Goal: Transaction & Acquisition: Purchase product/service

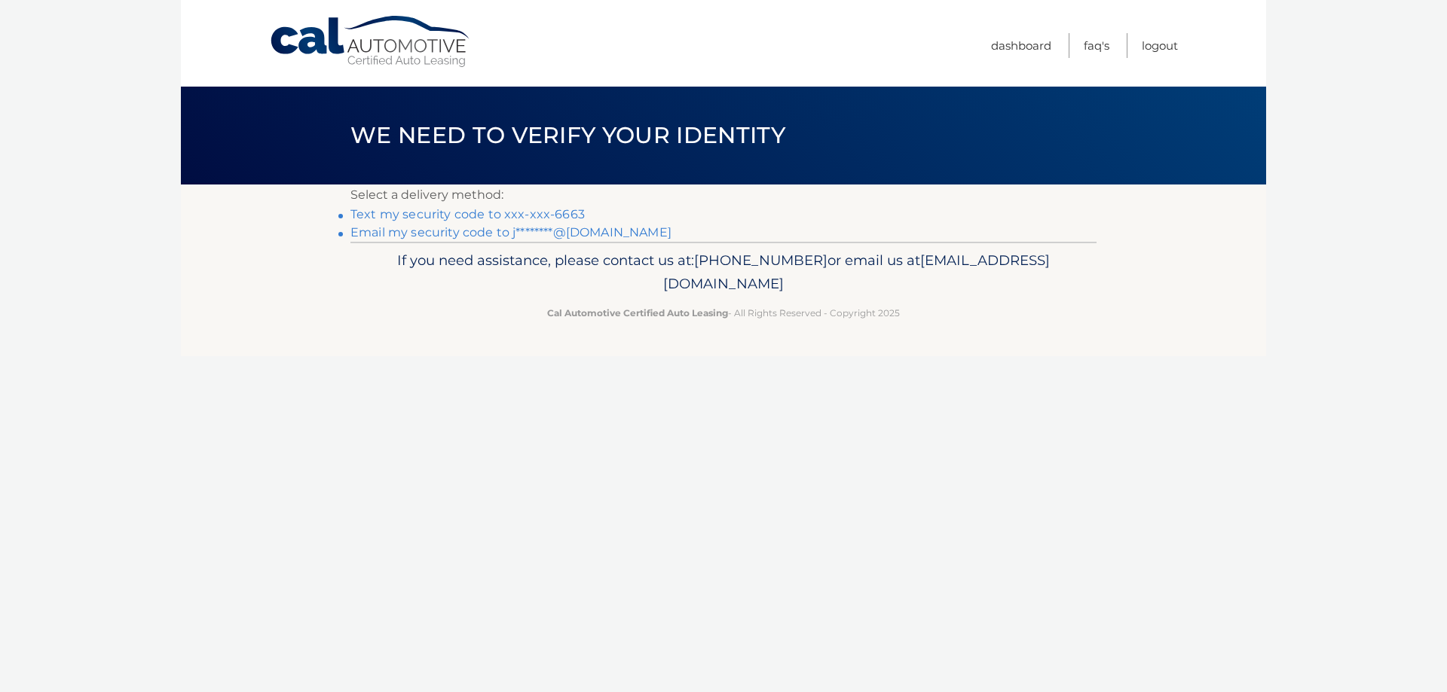
click at [521, 216] on link "Text my security code to xxx-xxx-6663" at bounding box center [467, 214] width 234 height 14
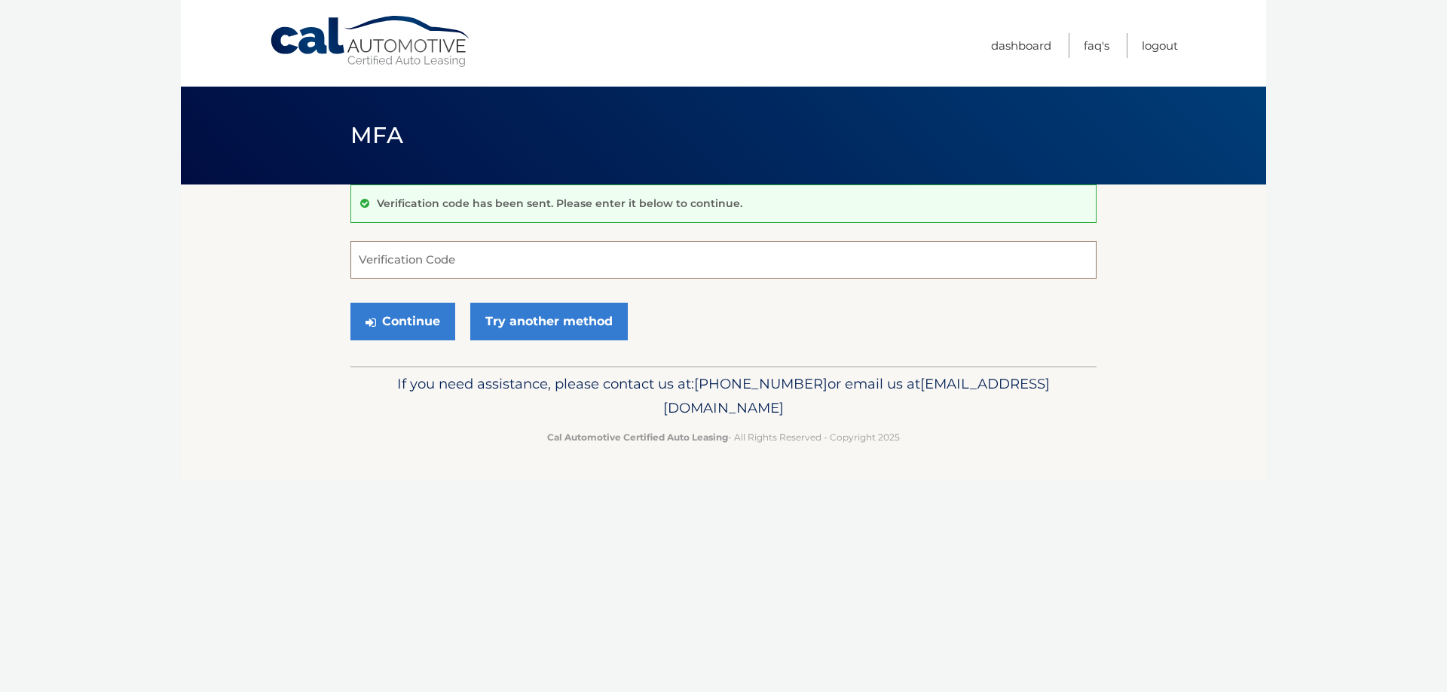
click at [589, 255] on input "Verification Code" at bounding box center [723, 260] width 746 height 38
type input "539468"
click at [350, 303] on button "Continue" at bounding box center [402, 322] width 105 height 38
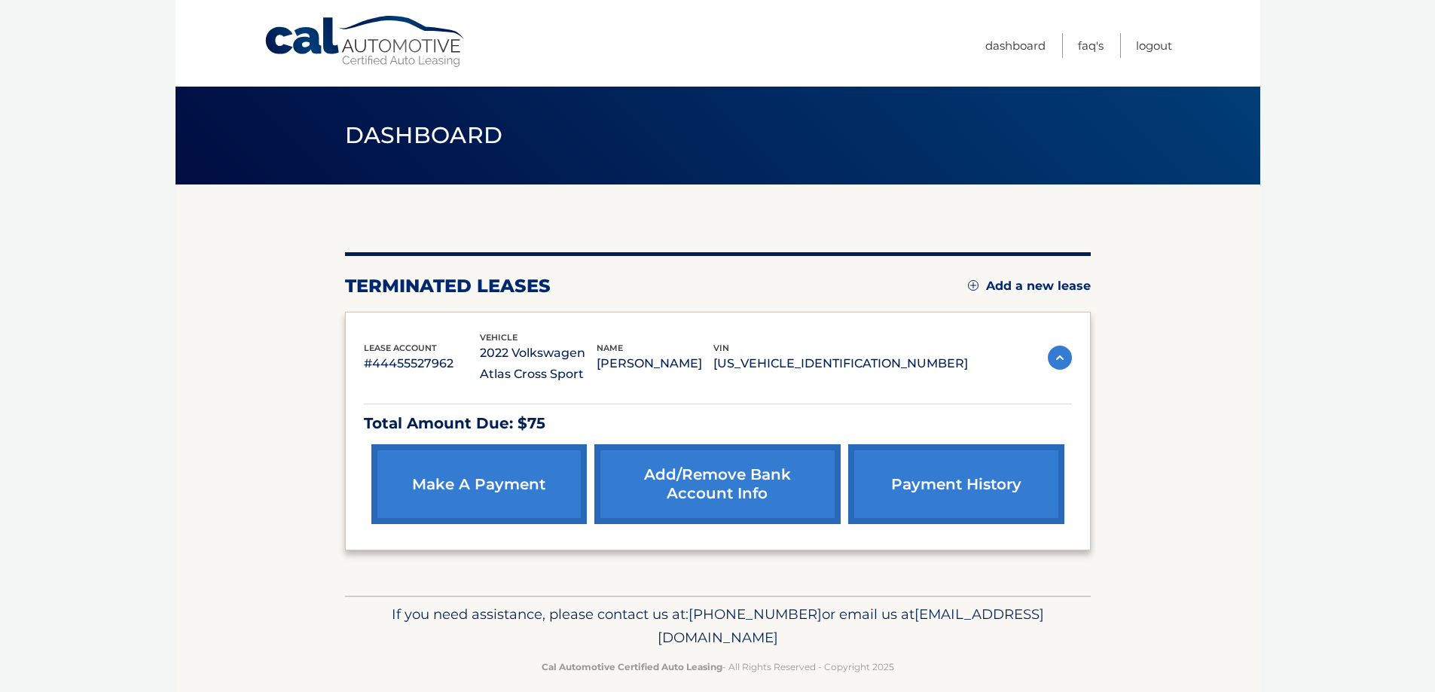
click at [495, 489] on link "make a payment" at bounding box center [478, 485] width 215 height 80
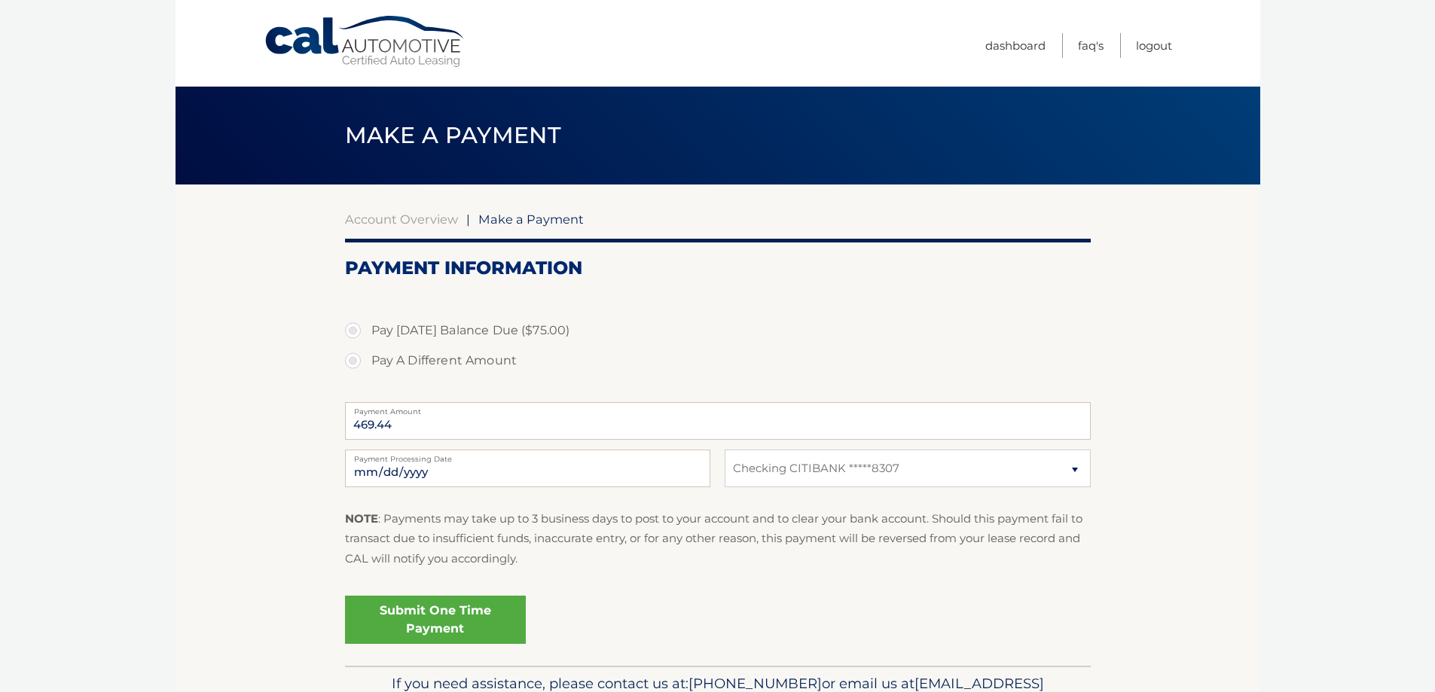
select select "OWFmNzliNzEtMGExMC00NGVlLWEzN2ItNTJlZjk1NzE5YzU5"
click at [353, 328] on label "Pay Today's Balance Due ($75.00)" at bounding box center [718, 331] width 746 height 30
click at [353, 328] on input "Pay Today's Balance Due ($75.00)" at bounding box center [358, 328] width 15 height 24
radio input "true"
type input "75.00"
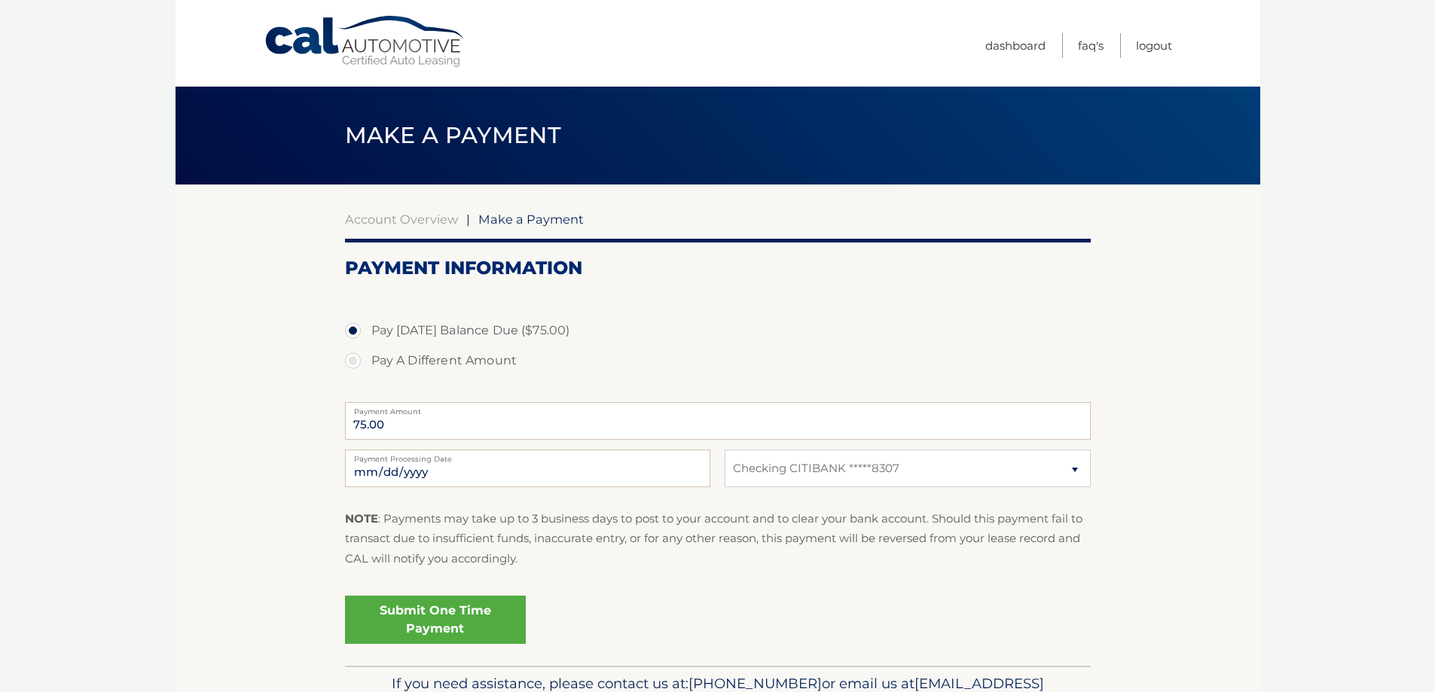
click at [411, 616] on link "Submit One Time Payment" at bounding box center [435, 620] width 181 height 48
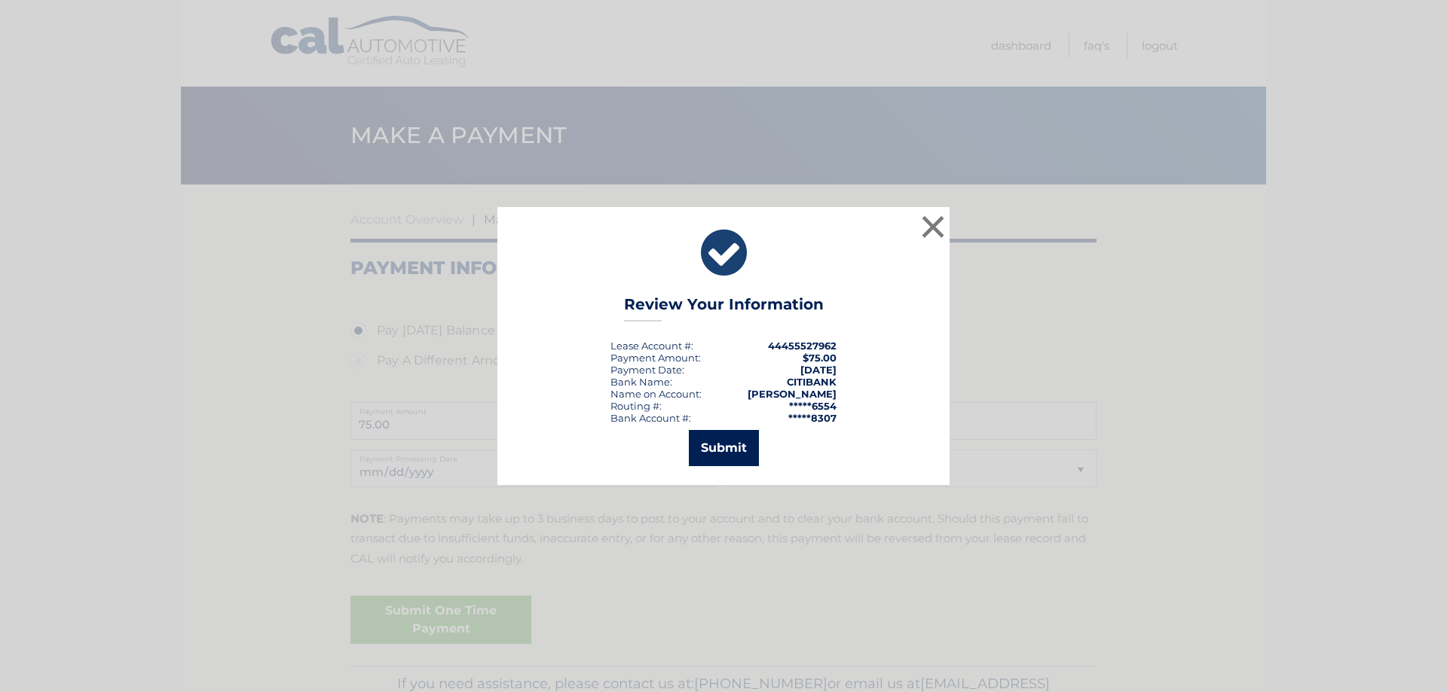
click at [722, 442] on button "Submit" at bounding box center [724, 448] width 70 height 36
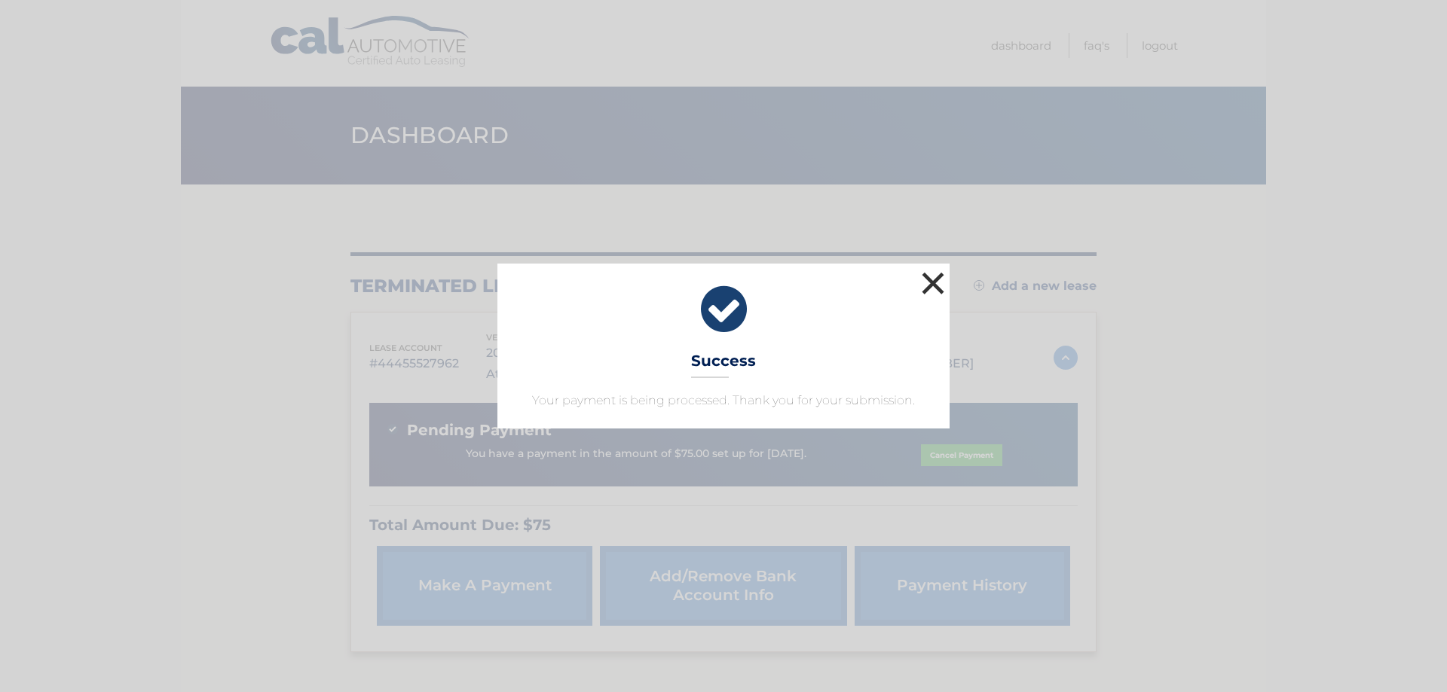
click at [930, 286] on button "×" at bounding box center [933, 283] width 30 height 30
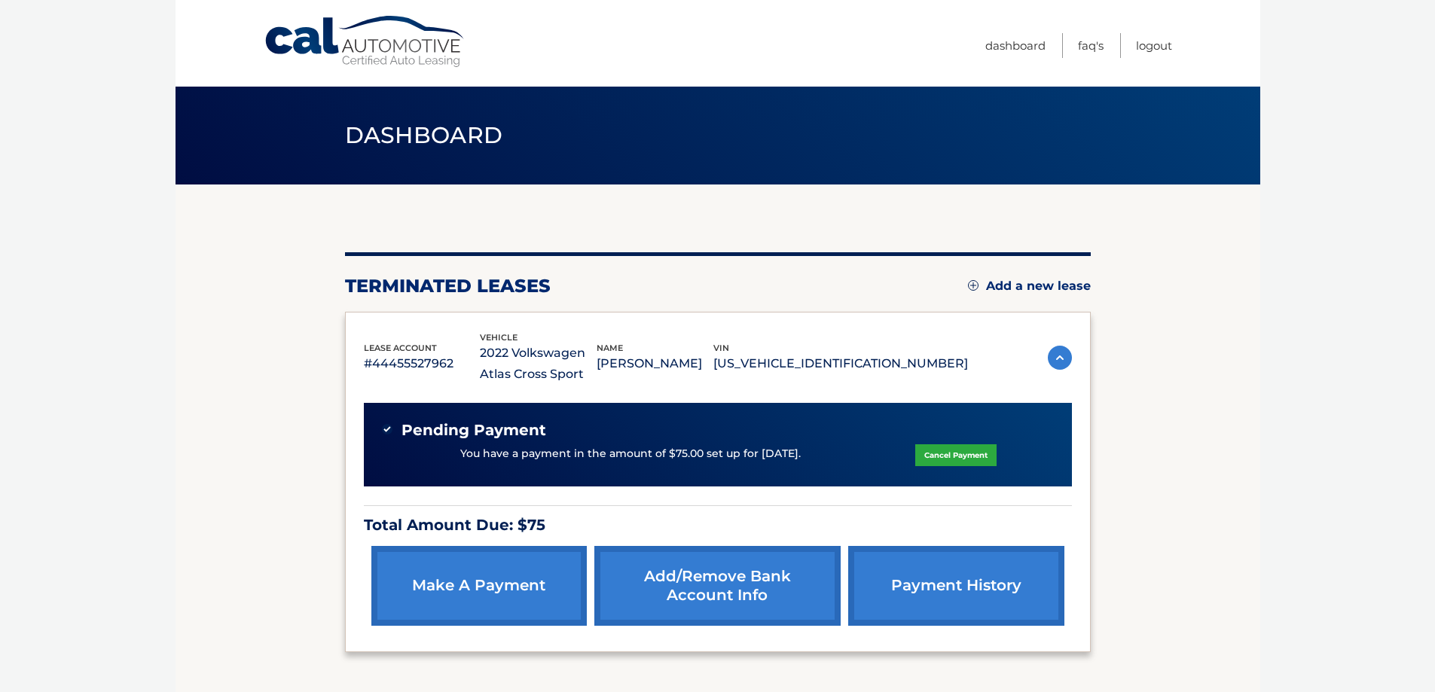
click at [988, 571] on link "payment history" at bounding box center [955, 586] width 215 height 80
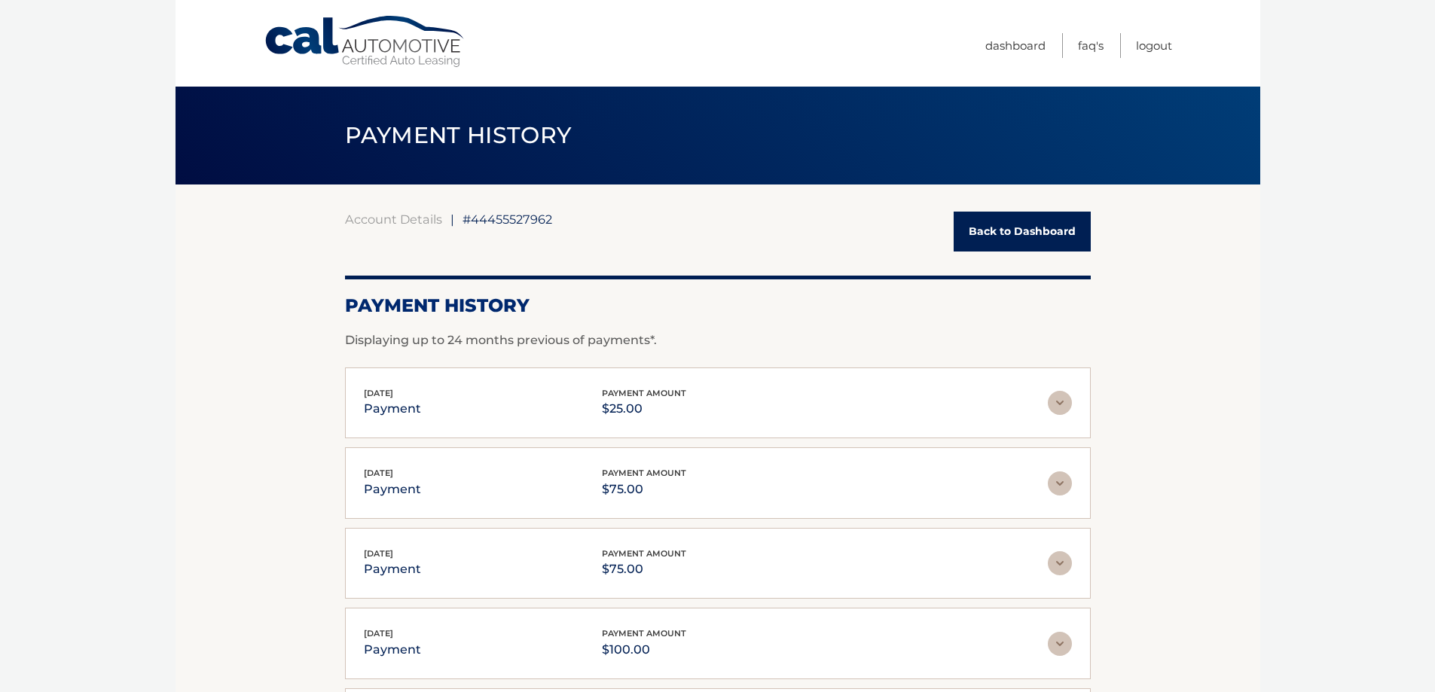
click at [1044, 233] on link "Back to Dashboard" at bounding box center [1022, 232] width 137 height 40
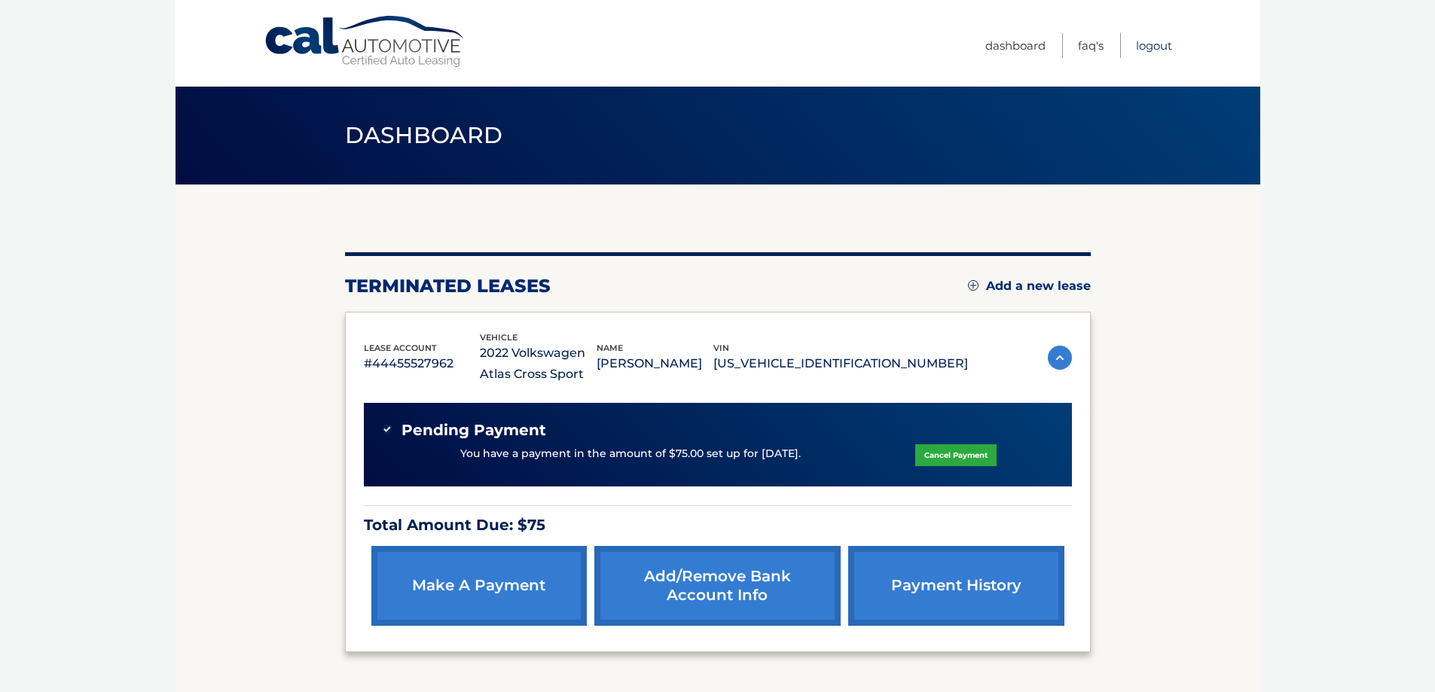
click at [1153, 43] on link "Logout" at bounding box center [1154, 45] width 36 height 25
